Goal: Task Accomplishment & Management: Complete application form

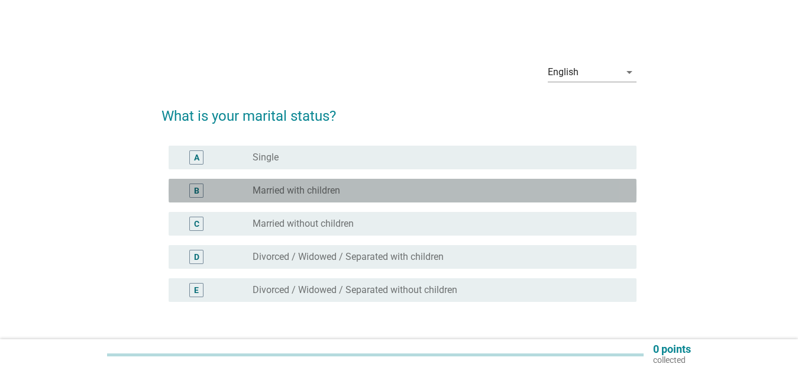
click at [279, 187] on label "Married with children" at bounding box center [297, 191] width 88 height 12
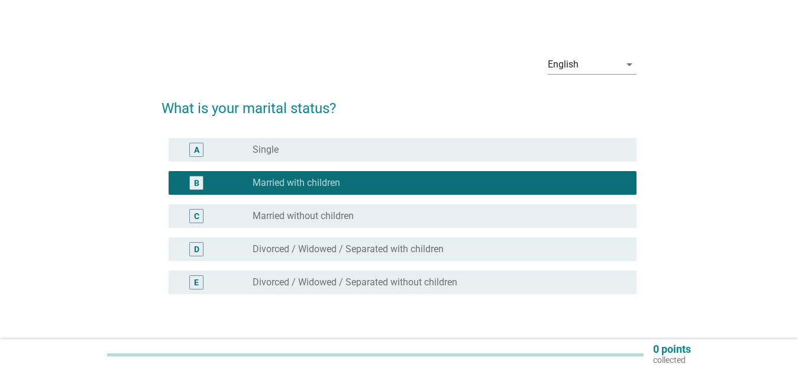
scroll to position [87, 0]
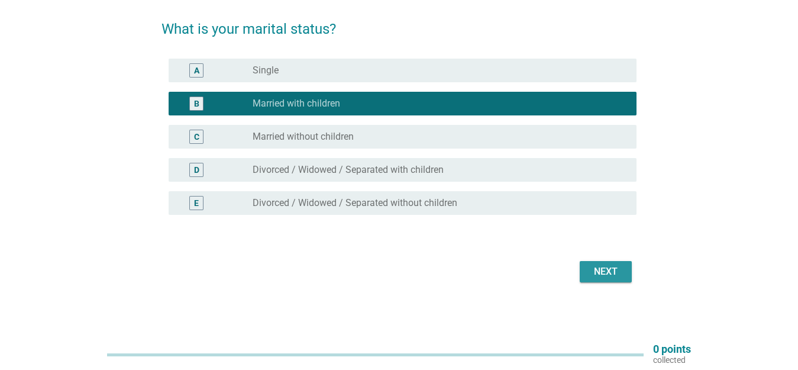
click at [614, 269] on div "Next" at bounding box center [605, 272] width 33 height 14
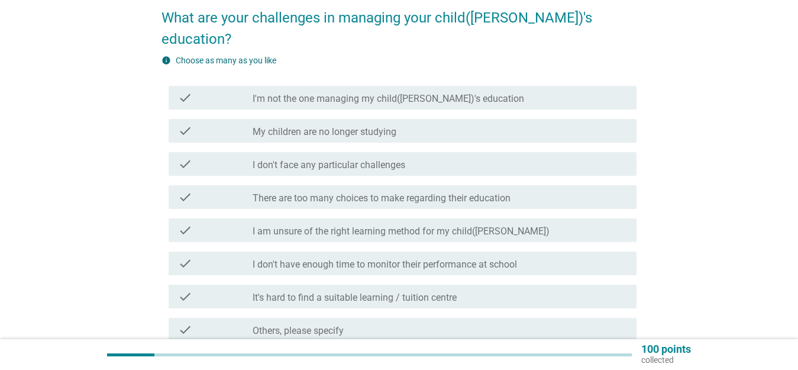
scroll to position [118, 0]
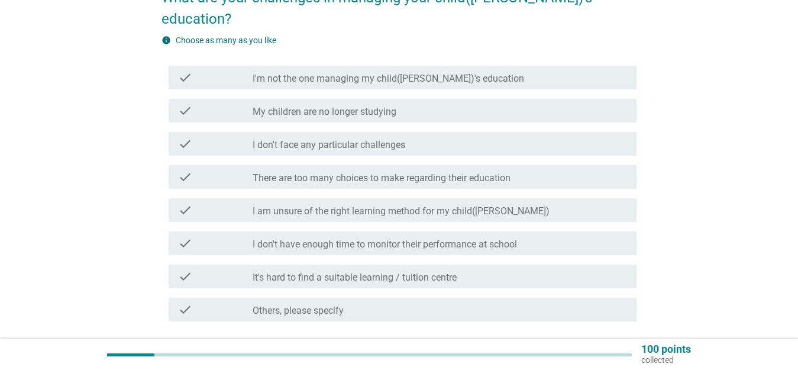
click at [235, 269] on div "check" at bounding box center [215, 276] width 75 height 14
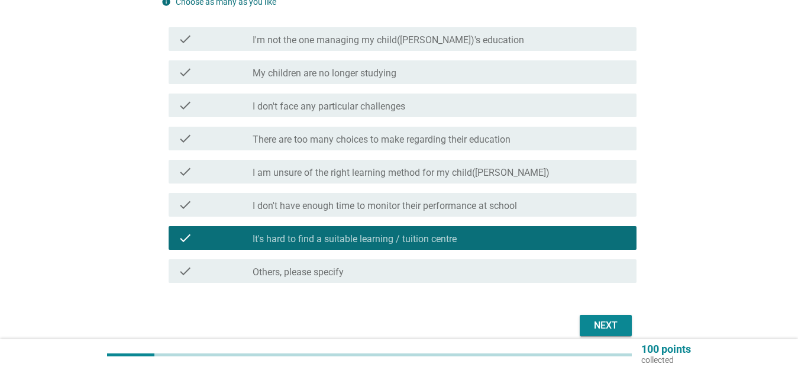
scroll to position [189, 0]
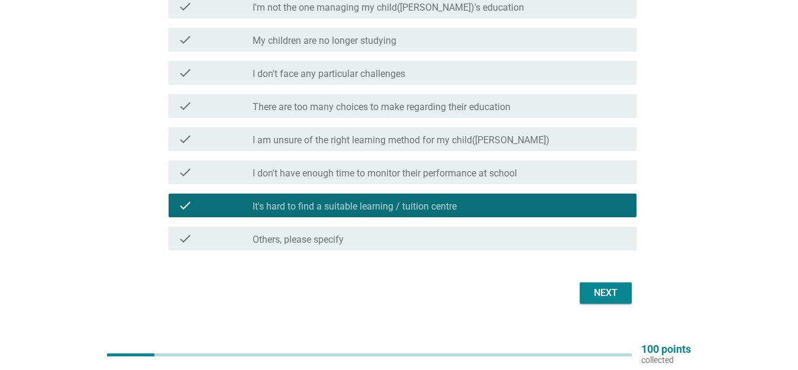
click at [599, 286] on div "Next" at bounding box center [605, 293] width 33 height 14
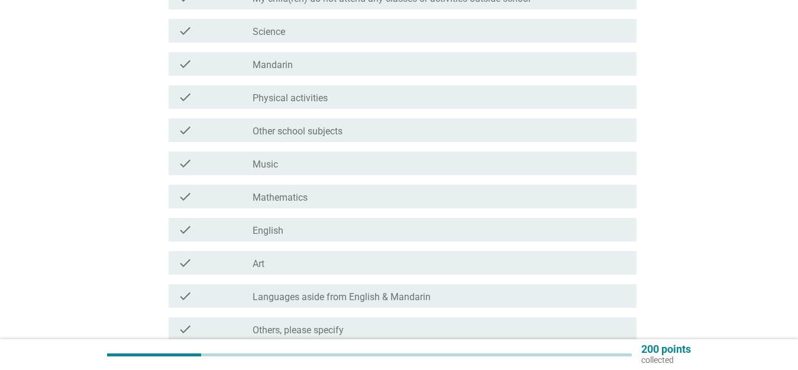
scroll to position [178, 0]
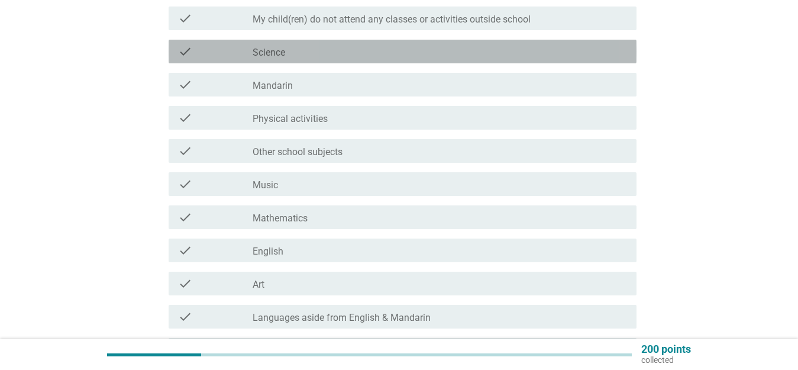
click at [263, 46] on div "check_box_outline_blank Science" at bounding box center [440, 51] width 375 height 14
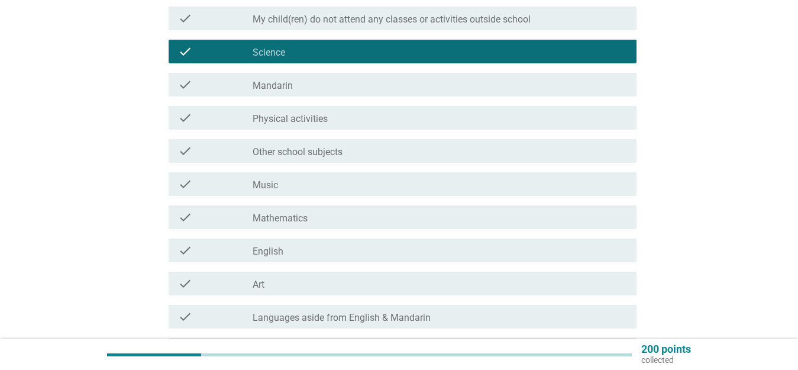
click at [269, 80] on label "Mandarin" at bounding box center [273, 86] width 40 height 12
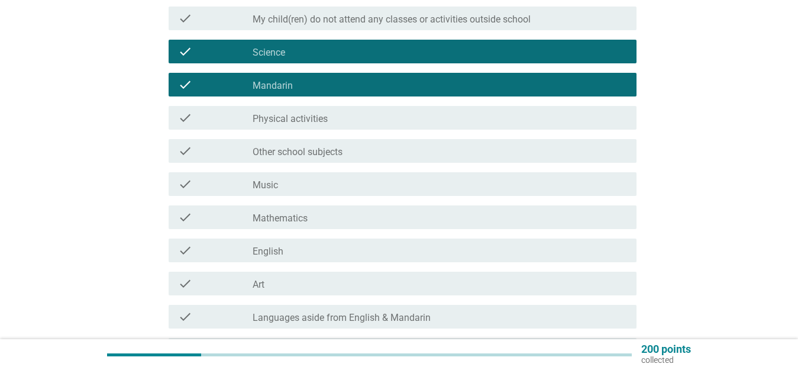
click at [262, 216] on label "Mathematics" at bounding box center [280, 218] width 55 height 12
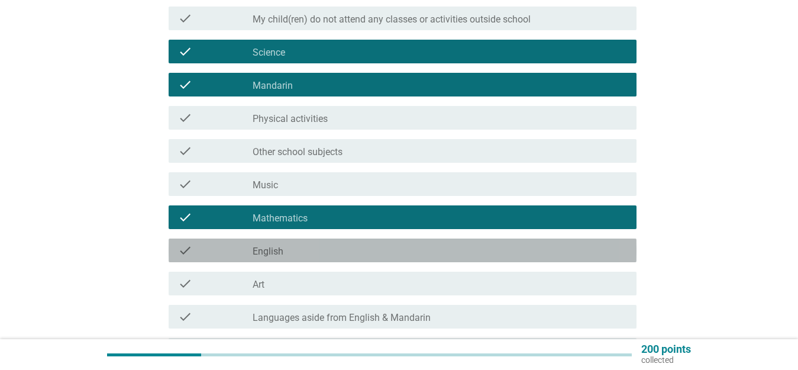
click at [263, 251] on label "English" at bounding box center [268, 252] width 31 height 12
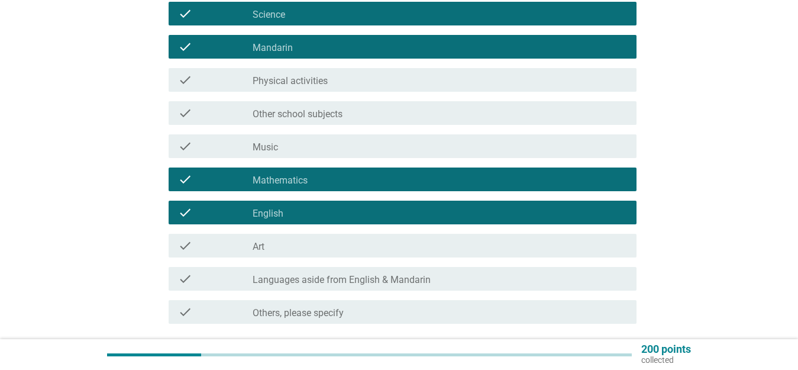
scroll to position [237, 0]
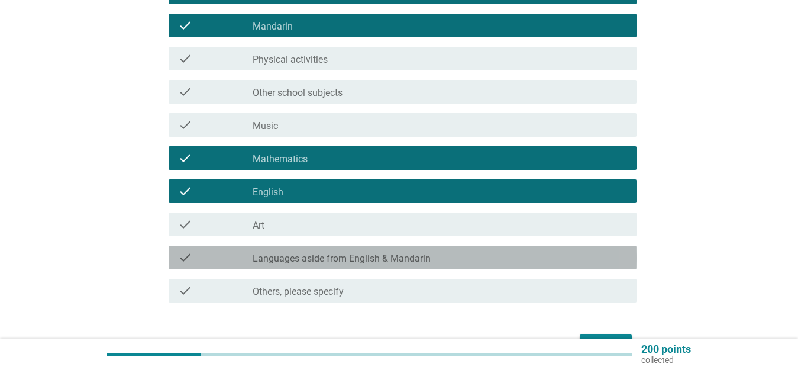
click at [263, 259] on label "Languages aside from English & Mandarin" at bounding box center [342, 259] width 178 height 12
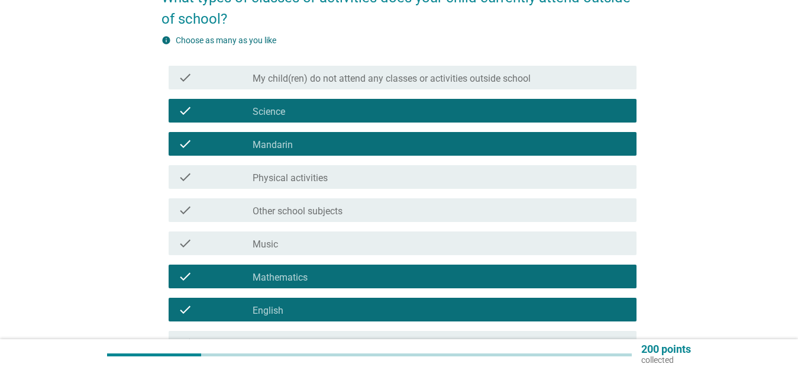
scroll to position [59, 0]
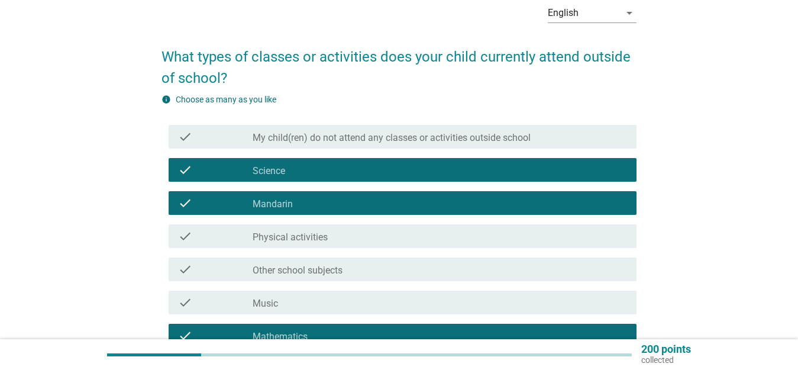
click at [293, 273] on label "Other school subjects" at bounding box center [298, 271] width 90 height 12
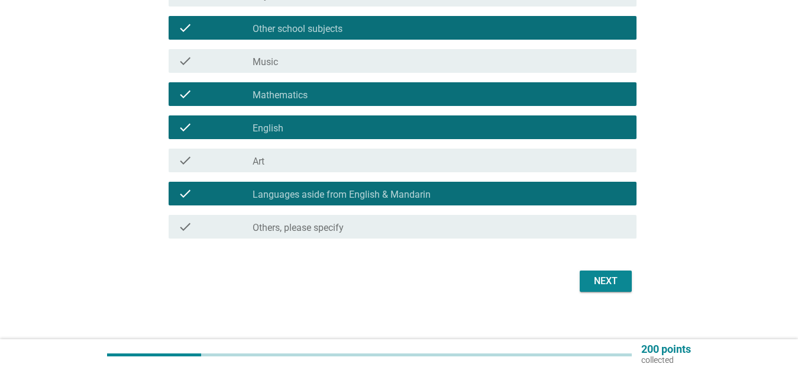
scroll to position [310, 0]
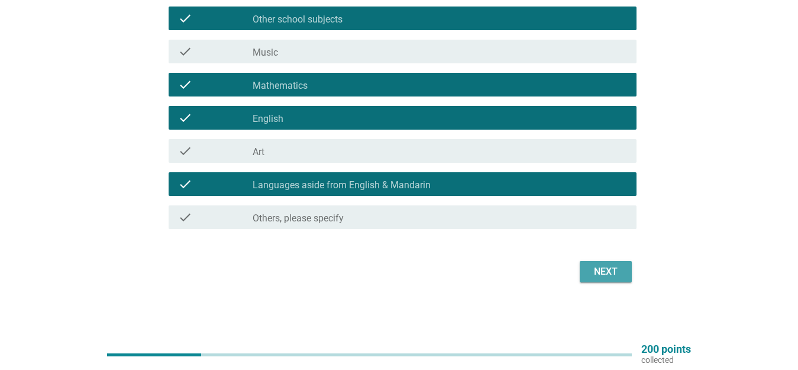
click at [594, 270] on div "Next" at bounding box center [605, 272] width 33 height 14
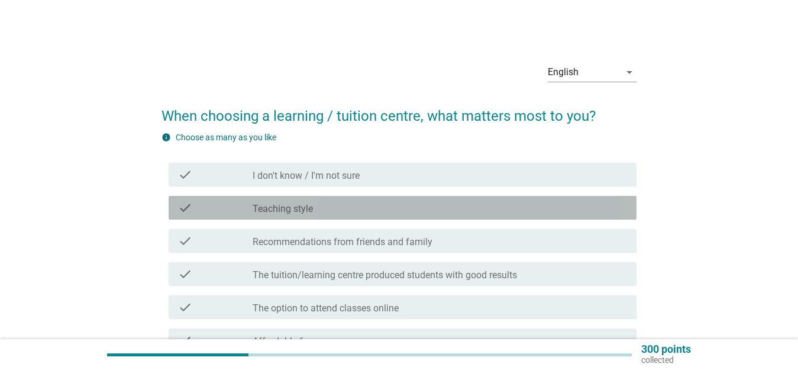
click at [309, 207] on label "Teaching style" at bounding box center [283, 209] width 60 height 12
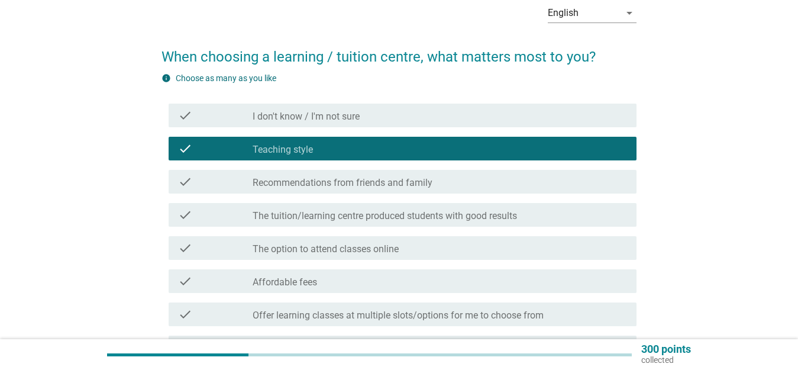
scroll to position [118, 0]
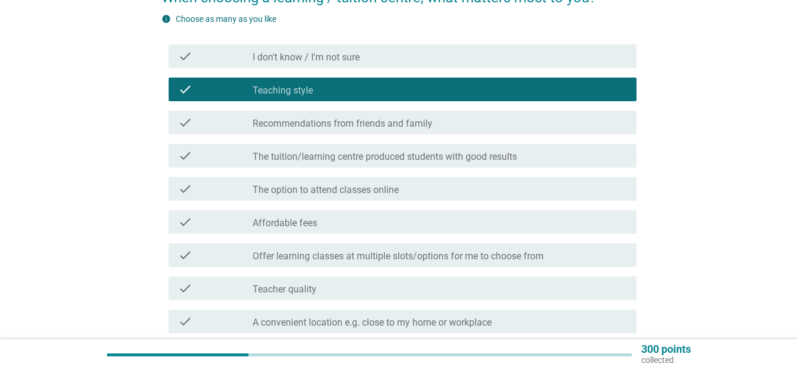
click at [286, 222] on label "Affordable fees" at bounding box center [285, 223] width 65 height 12
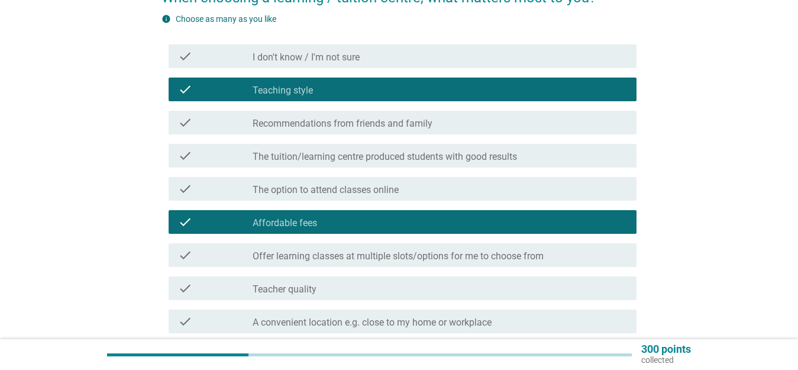
click at [262, 317] on label "A convenient location e.g. close to my home or workplace" at bounding box center [372, 323] width 239 height 12
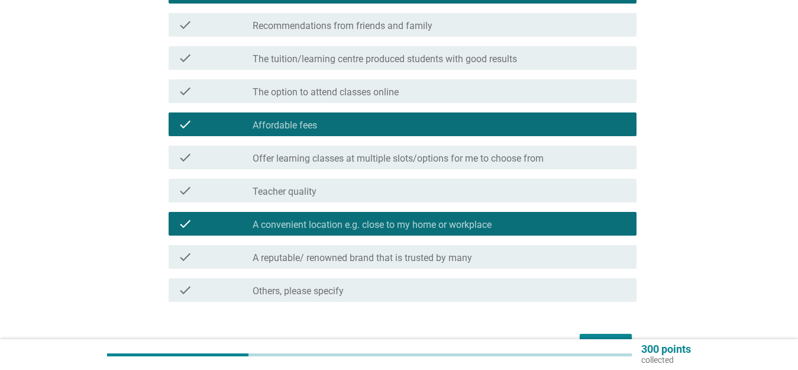
scroll to position [237, 0]
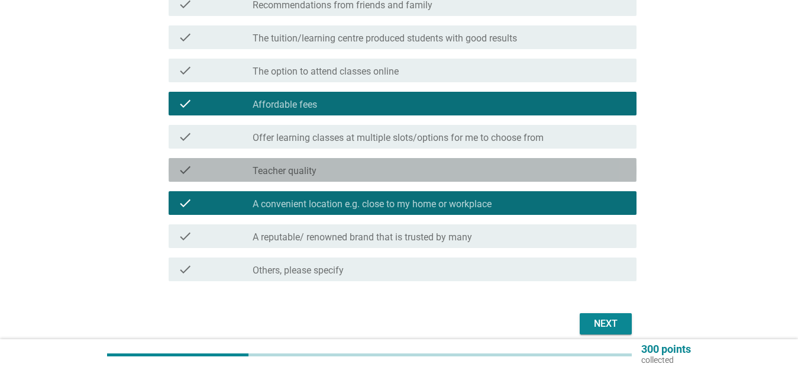
click at [261, 174] on label "Teacher quality" at bounding box center [285, 171] width 64 height 12
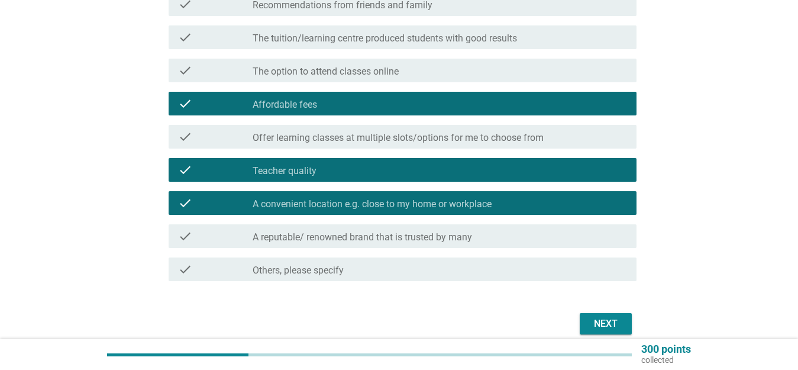
click at [599, 317] on div "Next" at bounding box center [605, 324] width 33 height 14
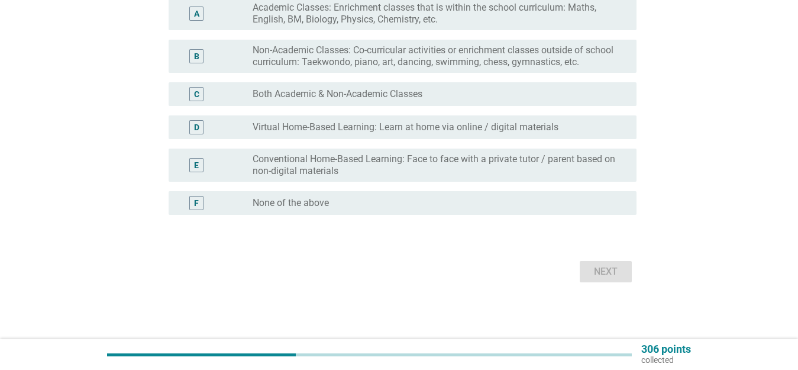
scroll to position [0, 0]
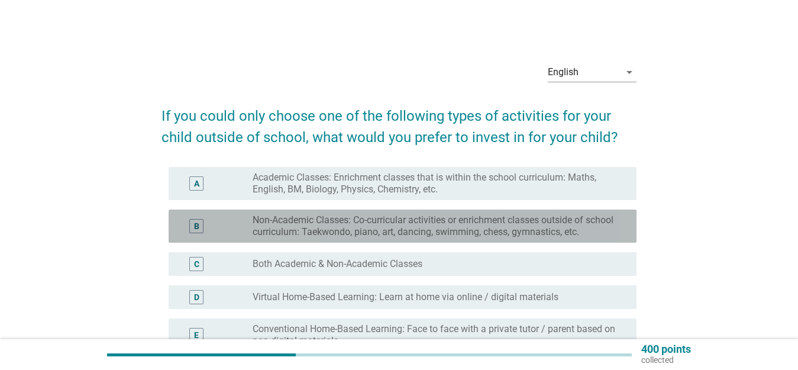
click at [298, 224] on label "Non-Academic Classes: Co-curricular activities or enrichment classes outside of…" at bounding box center [435, 226] width 365 height 24
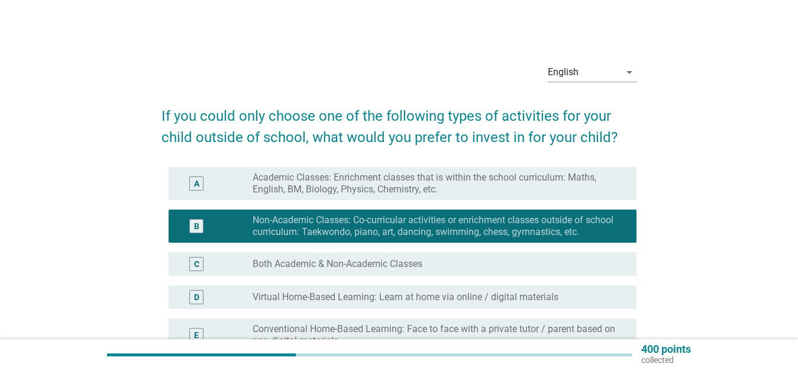
click at [307, 186] on label "Academic Classes: Enrichment classes that is within the school curriculum: Math…" at bounding box center [435, 184] width 365 height 24
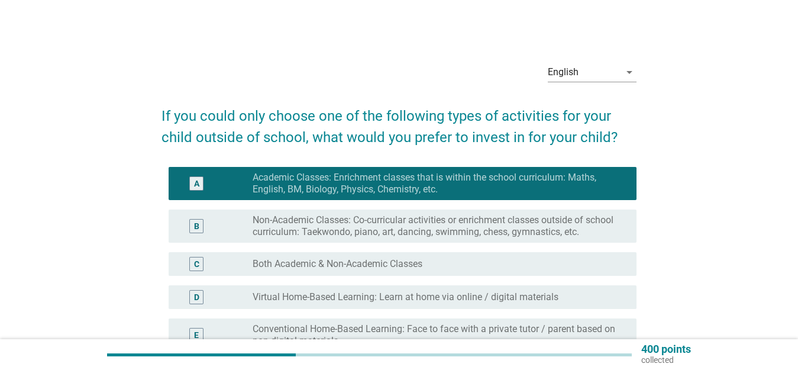
click at [302, 259] on label "Both Academic & Non-Academic Classes" at bounding box center [338, 264] width 170 height 12
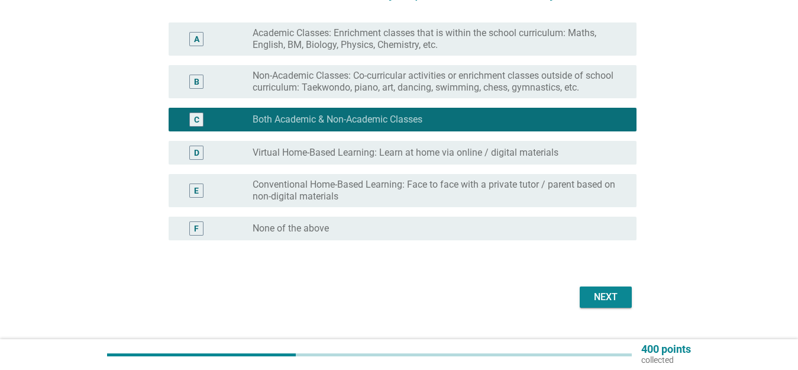
scroll to position [170, 0]
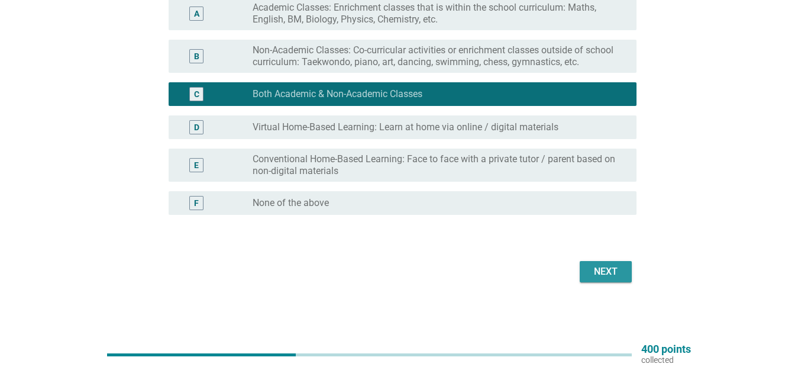
click at [616, 267] on div "Next" at bounding box center [605, 272] width 33 height 14
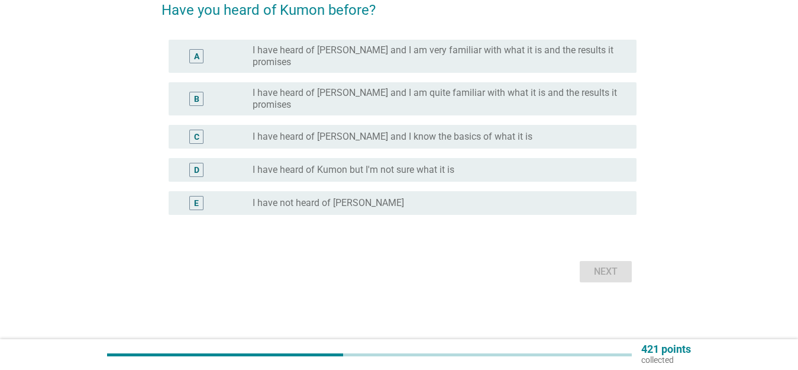
scroll to position [0, 0]
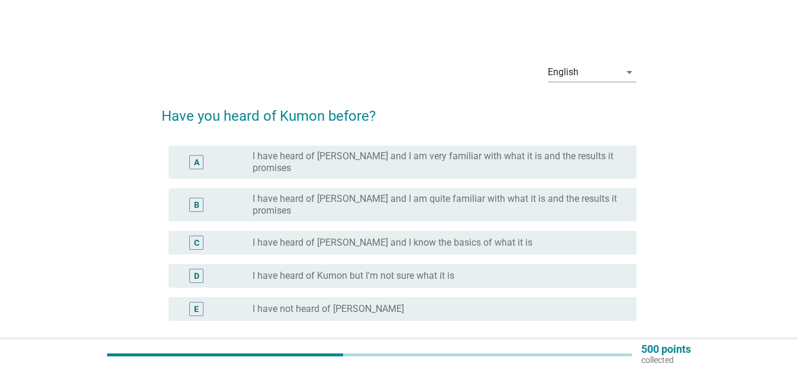
click at [313, 237] on label "I have heard of [PERSON_NAME] and I know the basics of what it is" at bounding box center [393, 243] width 280 height 12
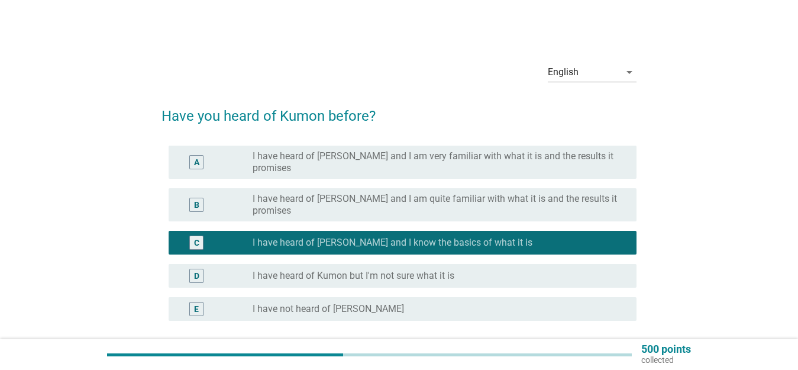
scroll to position [59, 0]
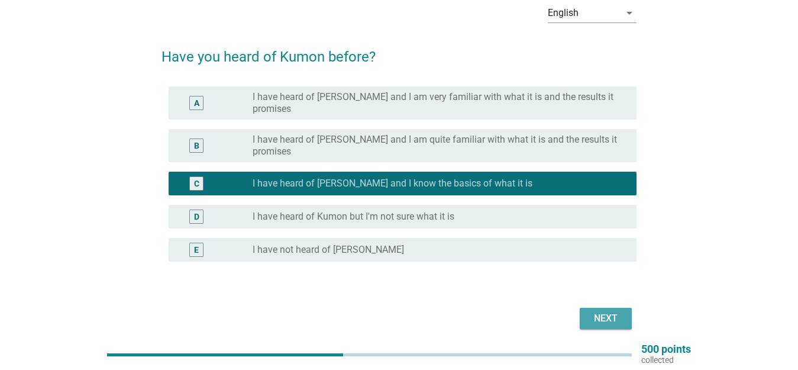
click at [615, 311] on div "Next" at bounding box center [605, 318] width 33 height 14
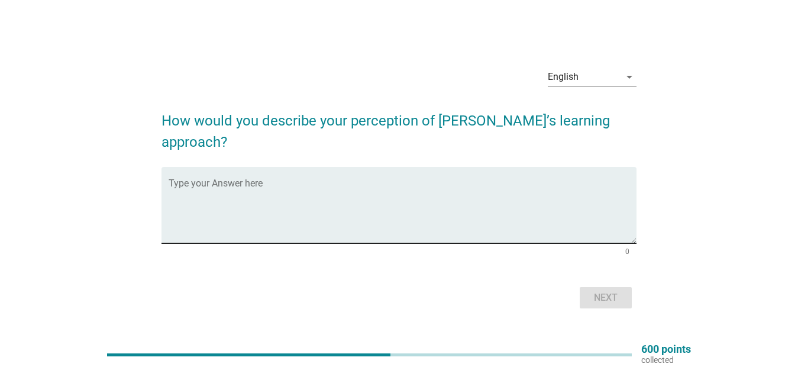
click at [276, 225] on textarea "Type your Answer here" at bounding box center [403, 212] width 468 height 62
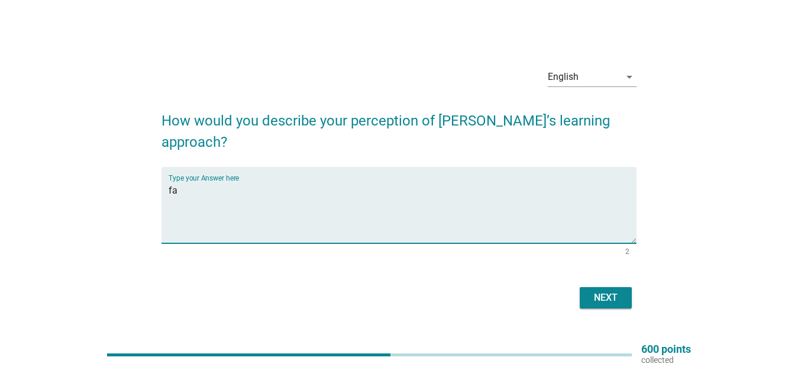
type textarea "f"
type textarea "math learning school"
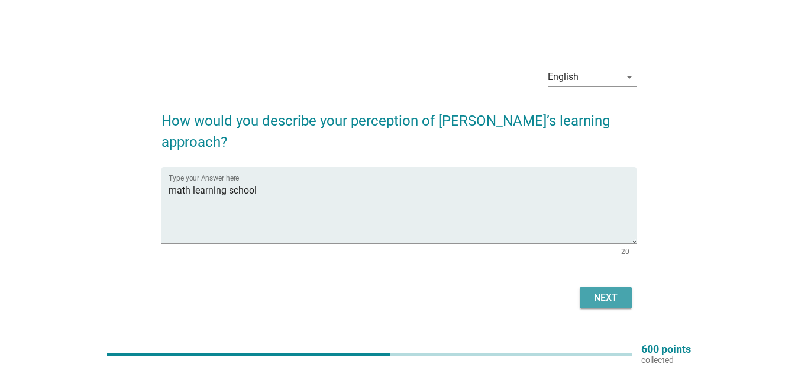
click at [610, 291] on div "Next" at bounding box center [605, 298] width 33 height 14
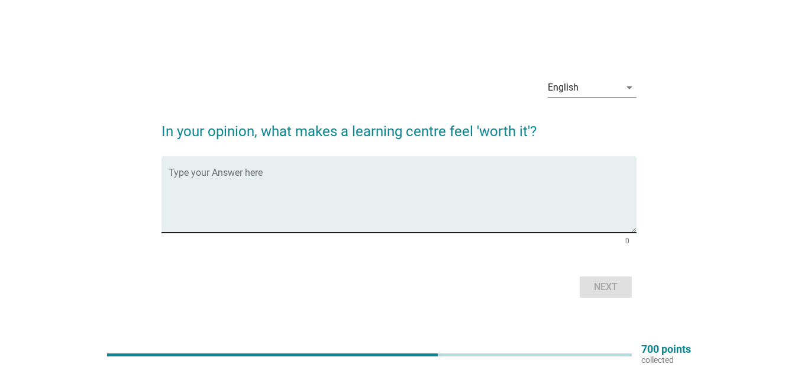
click at [254, 179] on textarea "Type your Answer here" at bounding box center [403, 201] width 468 height 62
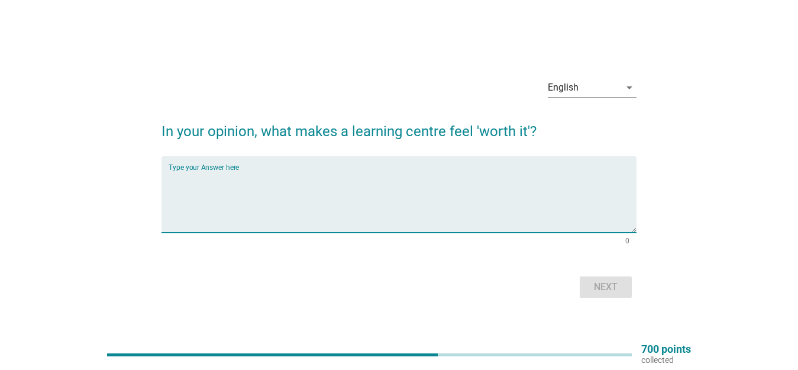
type textarea "r"
type textarea "a real result"
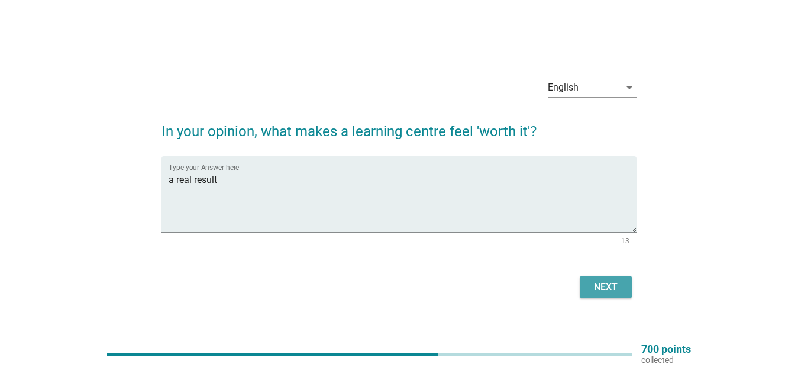
click at [595, 286] on div "Next" at bounding box center [605, 287] width 33 height 14
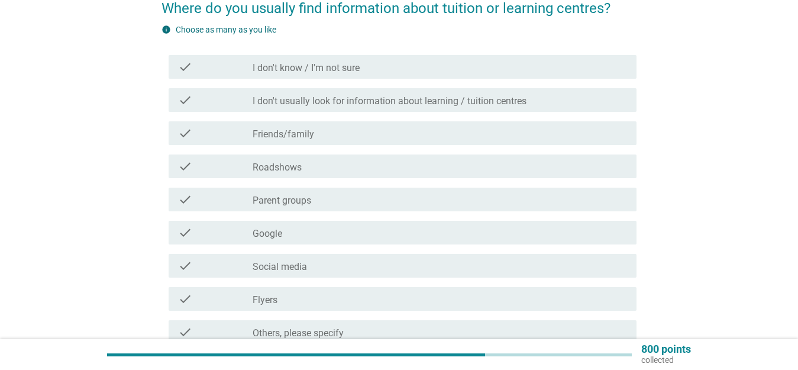
scroll to position [118, 0]
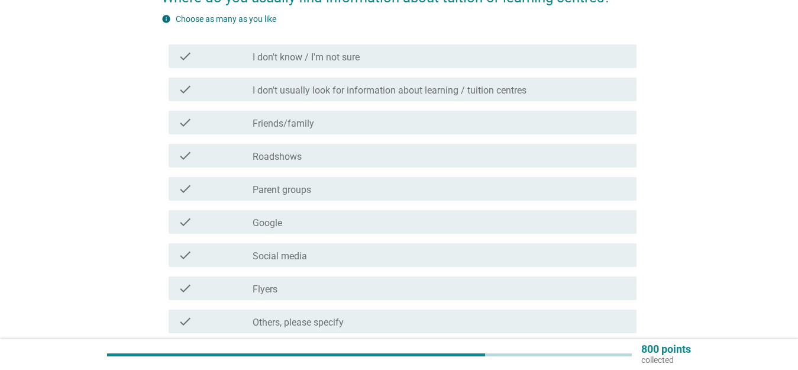
click at [308, 257] on div "check_box_outline_blank Social media" at bounding box center [440, 255] width 375 height 14
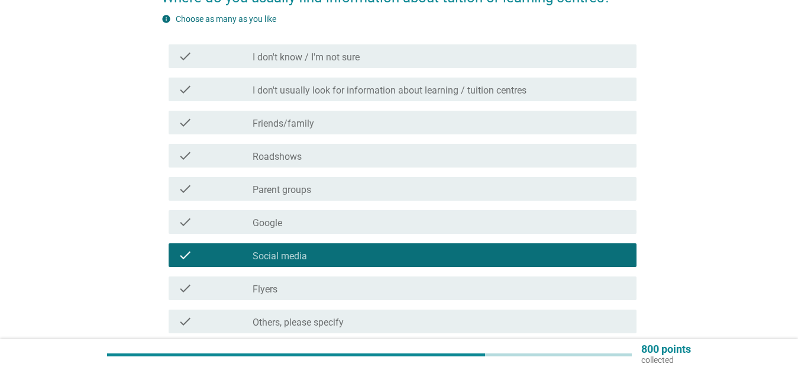
click at [310, 190] on label "Parent groups" at bounding box center [282, 190] width 59 height 12
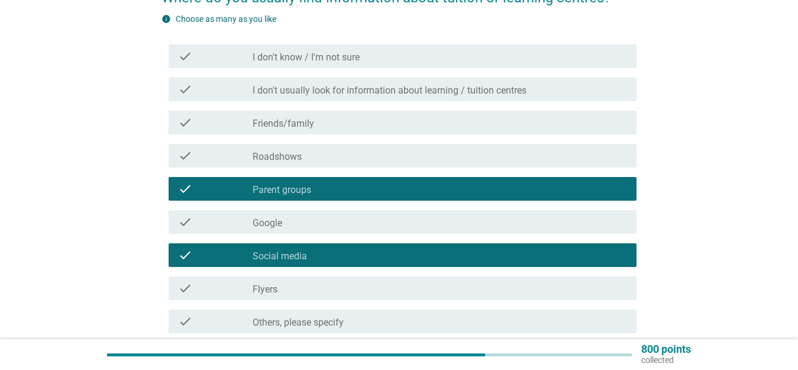
scroll to position [178, 0]
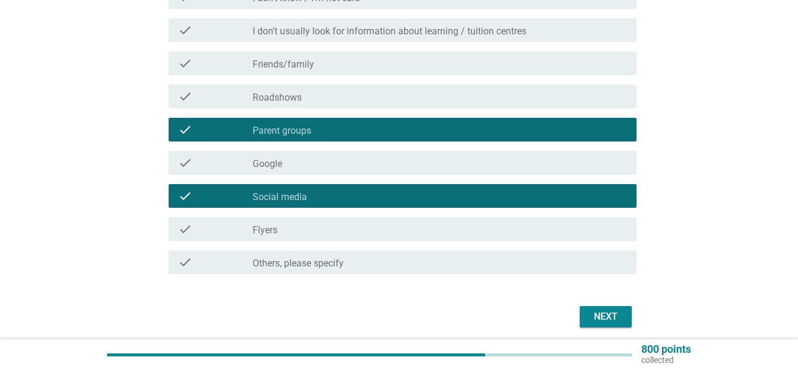
click at [320, 90] on div "check_box_outline_blank Roadshows" at bounding box center [440, 96] width 375 height 14
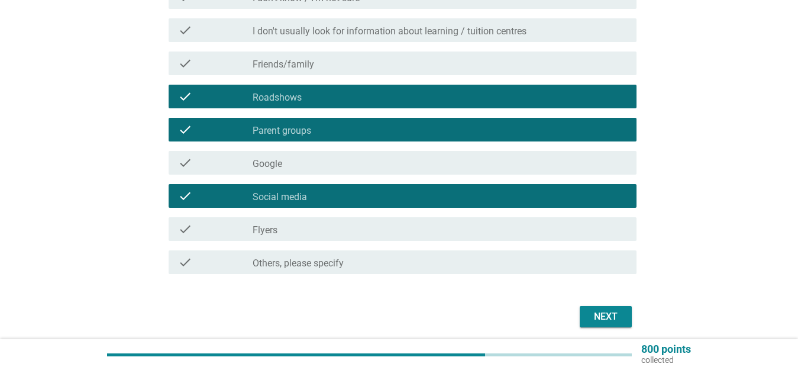
click at [599, 314] on div "Next" at bounding box center [605, 317] width 33 height 14
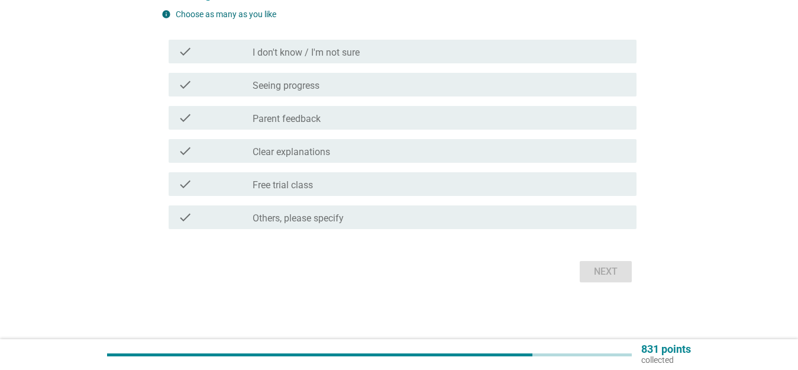
scroll to position [0, 0]
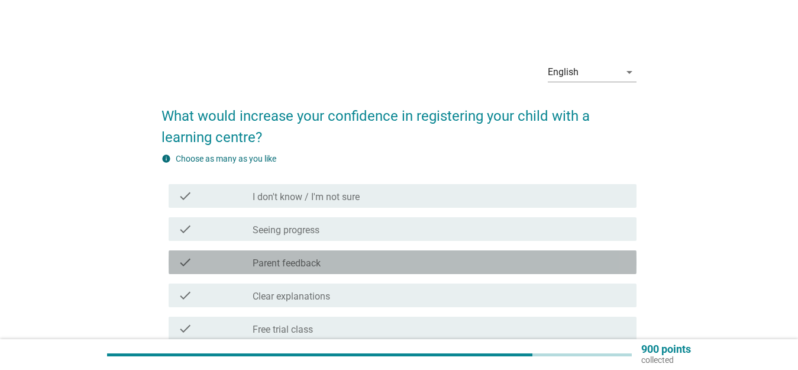
click at [292, 259] on label "Parent feedback" at bounding box center [287, 263] width 68 height 12
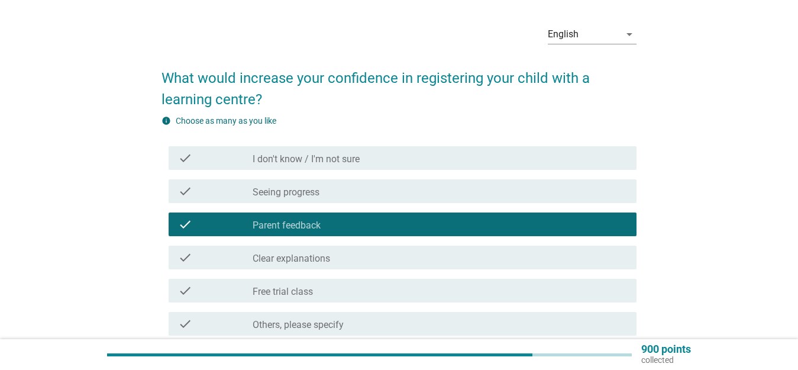
scroll to position [59, 0]
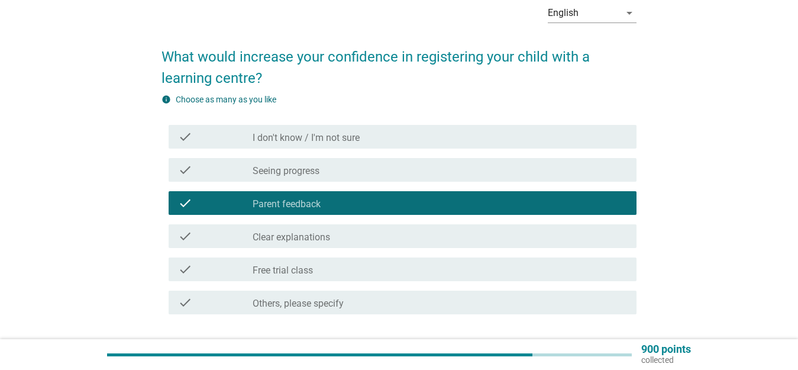
click at [291, 268] on label "Free trial class" at bounding box center [283, 271] width 60 height 12
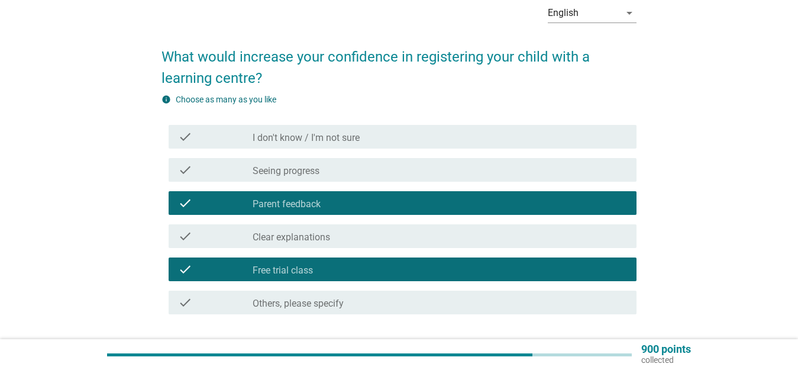
scroll to position [118, 0]
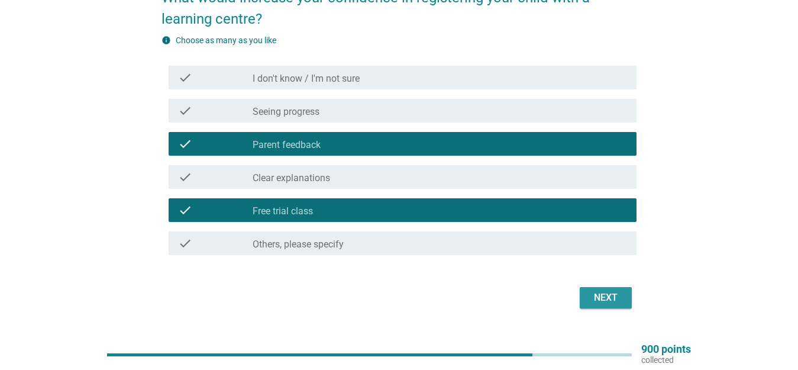
click at [621, 298] on div "Next" at bounding box center [605, 298] width 33 height 14
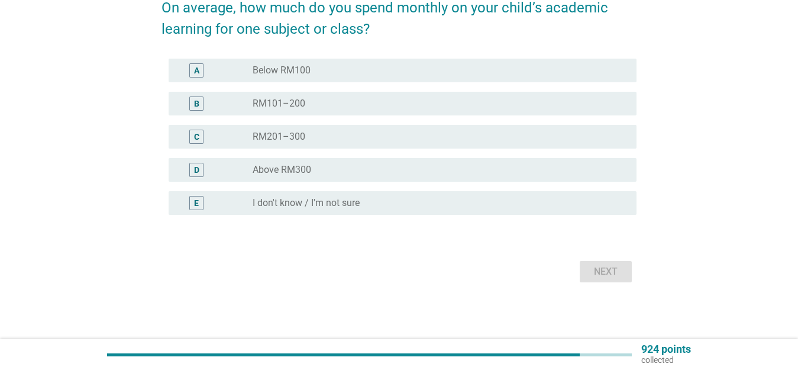
scroll to position [0, 0]
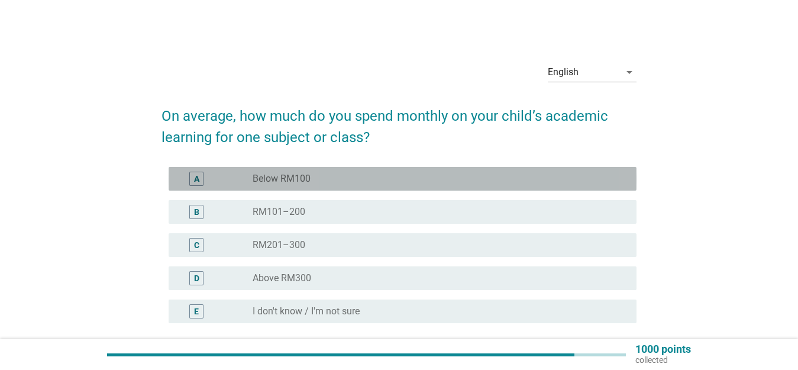
click at [300, 179] on label "Below RM100" at bounding box center [282, 179] width 58 height 12
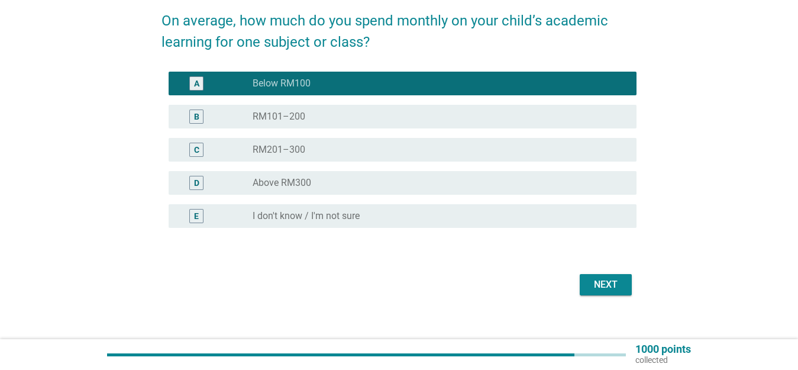
scroll to position [108, 0]
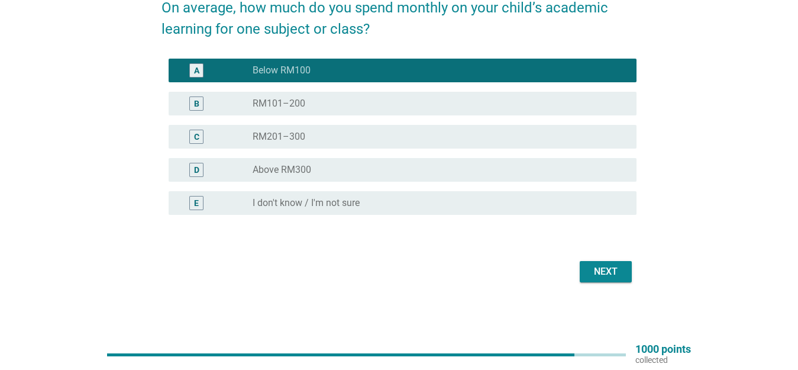
click at [601, 268] on div "Next" at bounding box center [605, 272] width 33 height 14
